Goal: Information Seeking & Learning: Learn about a topic

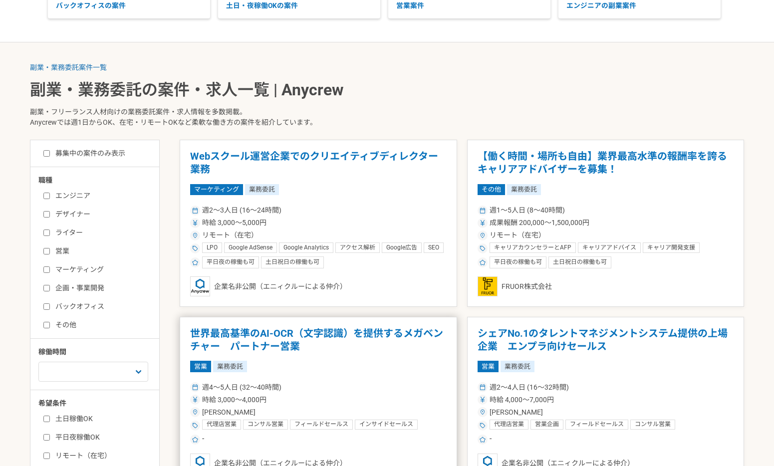
scroll to position [160, 0]
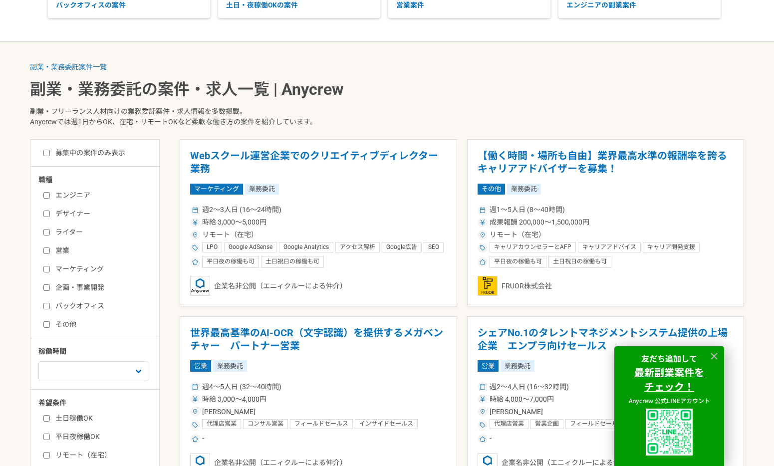
click at [65, 307] on label "バックオフィス" at bounding box center [100, 306] width 115 height 10
click at [50, 307] on input "バックオフィス" at bounding box center [46, 306] width 6 height 6
checkbox input "true"
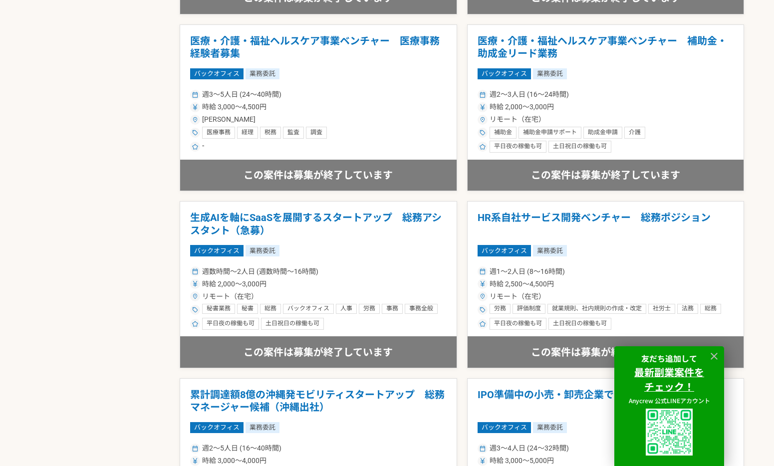
scroll to position [1166, 0]
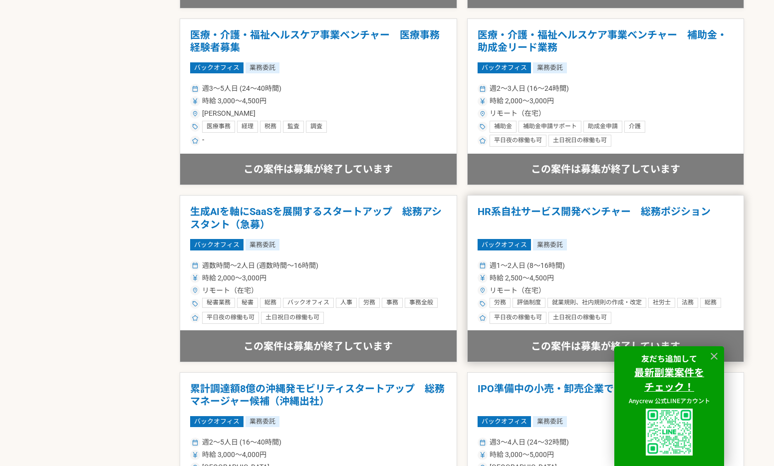
click at [600, 281] on div "時給 2,500〜4,500円" at bounding box center [606, 278] width 257 height 10
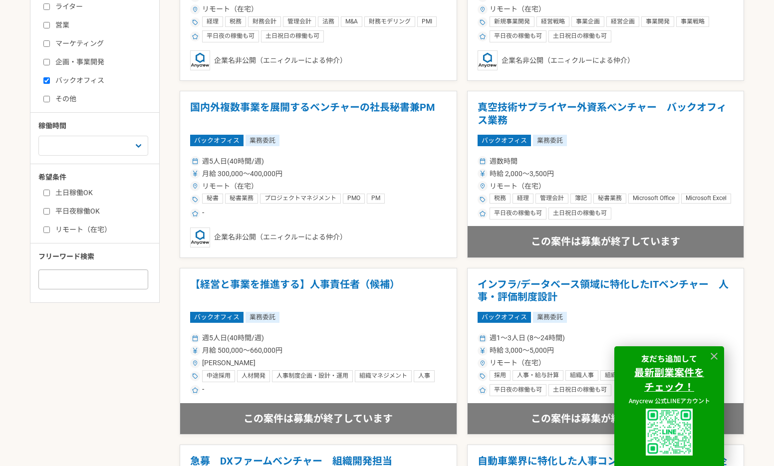
scroll to position [386, 0]
click at [129, 287] on input at bounding box center [93, 279] width 110 height 20
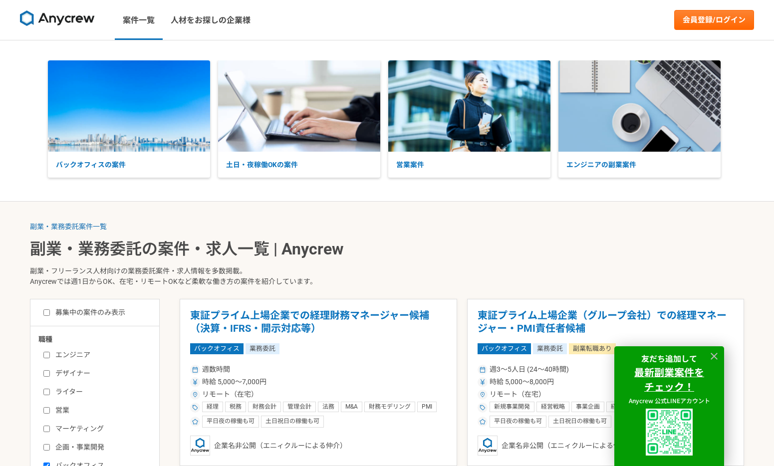
click at [125, 315] on label "募集中の案件のみ表示" at bounding box center [84, 312] width 82 height 10
click at [50, 315] on input "募集中の案件のみ表示" at bounding box center [46, 312] width 6 height 6
checkbox input "true"
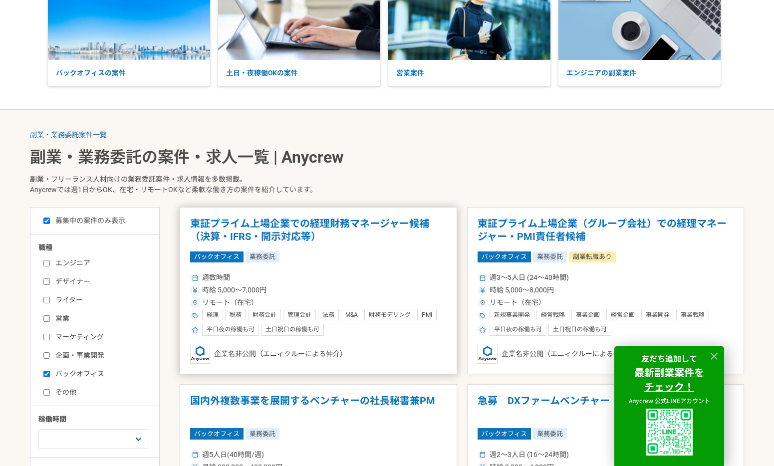
scroll to position [91, 0]
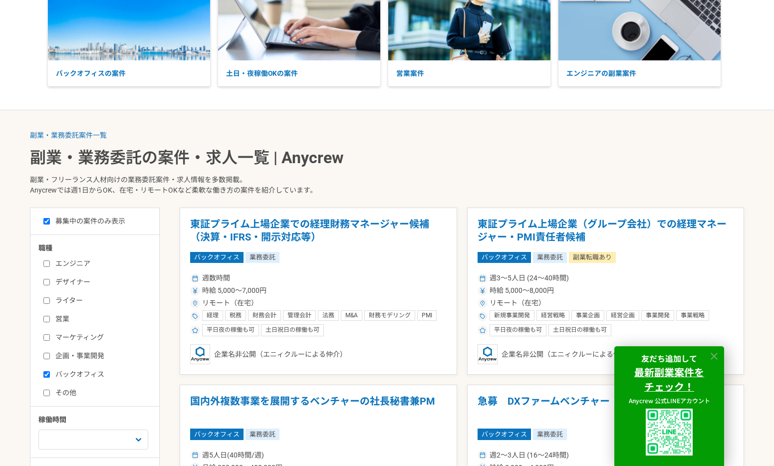
click at [713, 357] on icon at bounding box center [714, 356] width 7 height 7
